Goal: Check status: Check status

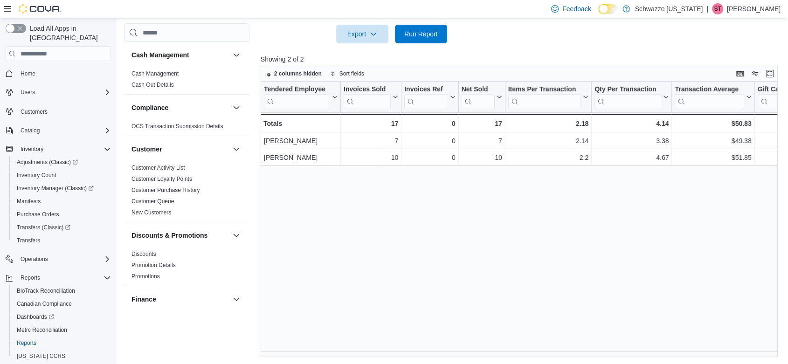
scroll to position [569, 0]
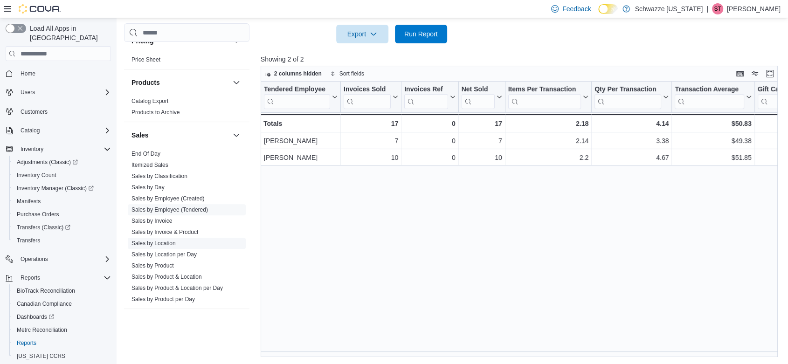
click at [148, 243] on link "Sales by Location" at bounding box center [153, 243] width 44 height 7
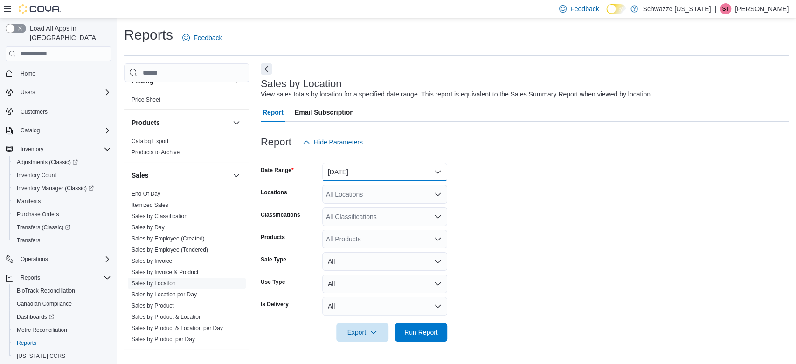
click at [366, 166] on button "[DATE]" at bounding box center [384, 172] width 125 height 19
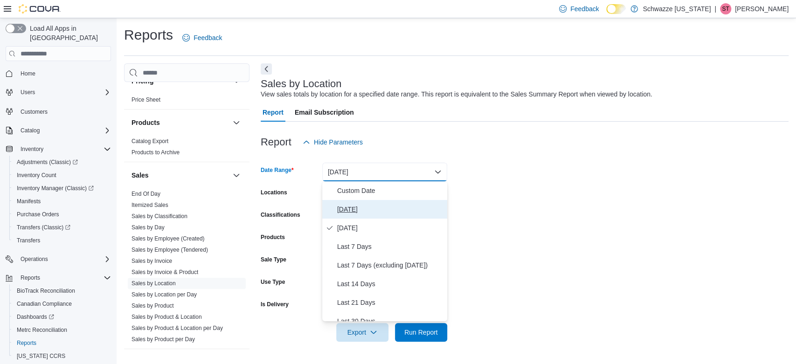
click at [362, 208] on span "[DATE]" at bounding box center [390, 209] width 106 height 11
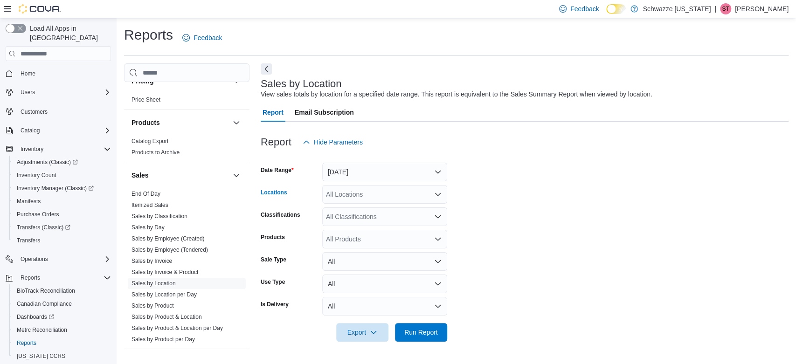
click at [349, 196] on div "All Locations" at bounding box center [384, 194] width 125 height 19
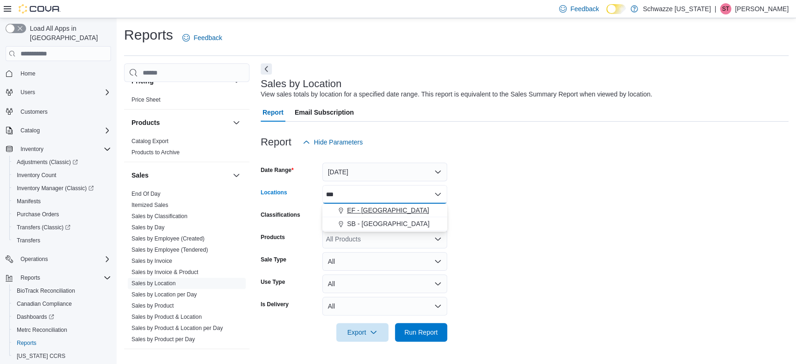
type input "***"
click at [353, 212] on span "EF - [GEOGRAPHIC_DATA]" at bounding box center [388, 210] width 82 height 9
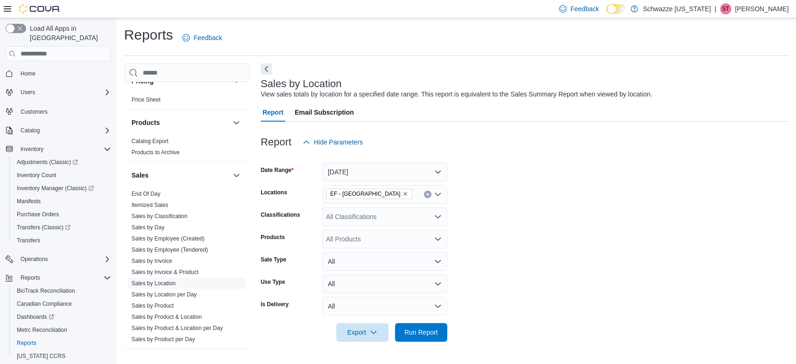
click at [521, 226] on form "Date Range [DATE] Locations EF - [GEOGRAPHIC_DATA] Classifications All Classifi…" at bounding box center [525, 246] width 528 height 190
click at [433, 326] on span "Run Report" at bounding box center [420, 331] width 41 height 19
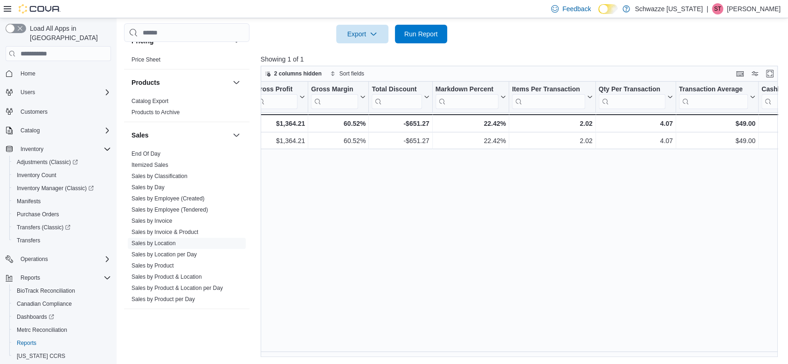
scroll to position [0, 572]
